Goal: Task Accomplishment & Management: Complete application form

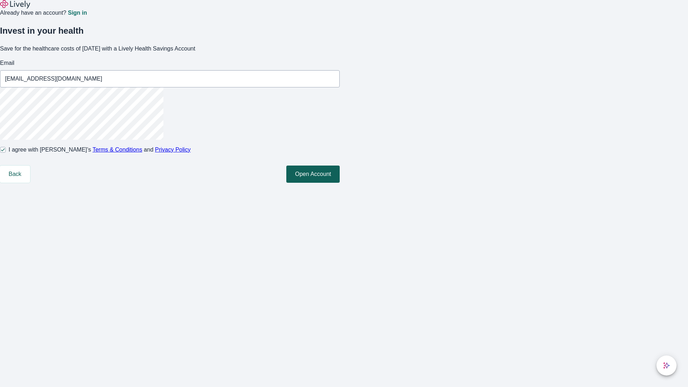
click at [340, 183] on button "Open Account" at bounding box center [312, 173] width 53 height 17
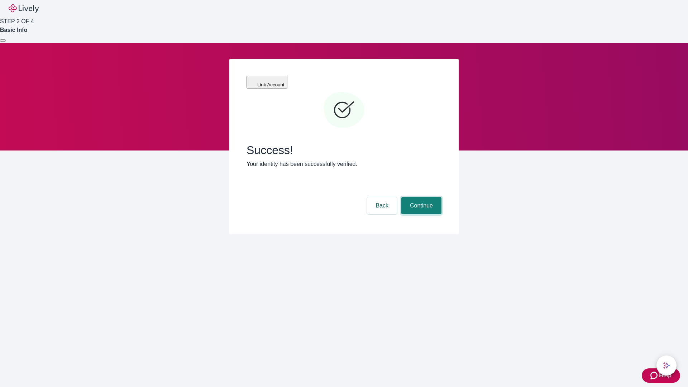
click at [420, 197] on button "Continue" at bounding box center [421, 205] width 40 height 17
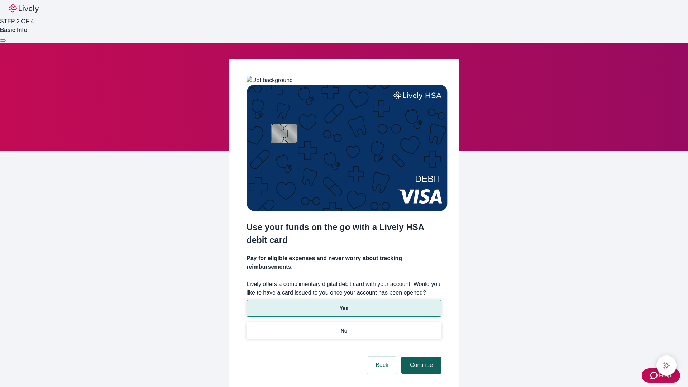
click at [343, 327] on p "No" at bounding box center [344, 331] width 7 height 8
click at [420, 356] on button "Continue" at bounding box center [421, 364] width 40 height 17
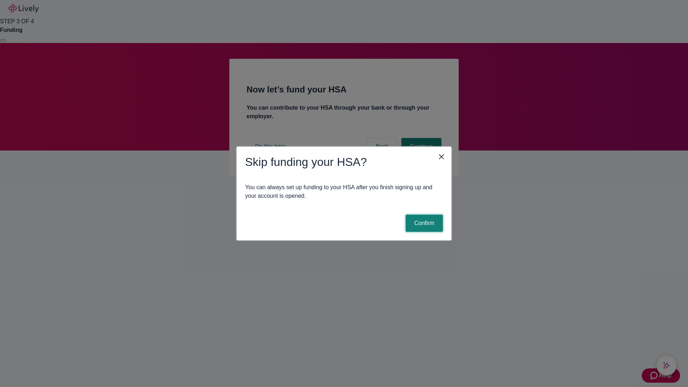
click at [423, 223] on button "Confirm" at bounding box center [423, 223] width 37 height 17
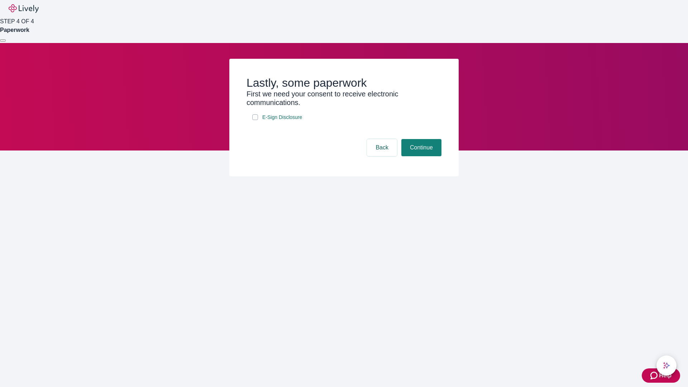
click at [255, 120] on input "E-Sign Disclosure" at bounding box center [255, 117] width 6 height 6
checkbox input "true"
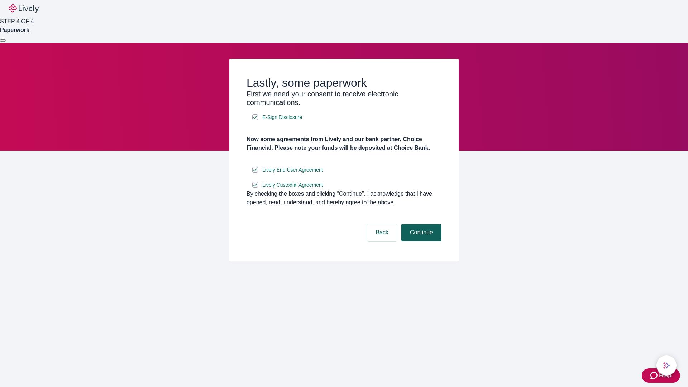
click at [420, 241] on button "Continue" at bounding box center [421, 232] width 40 height 17
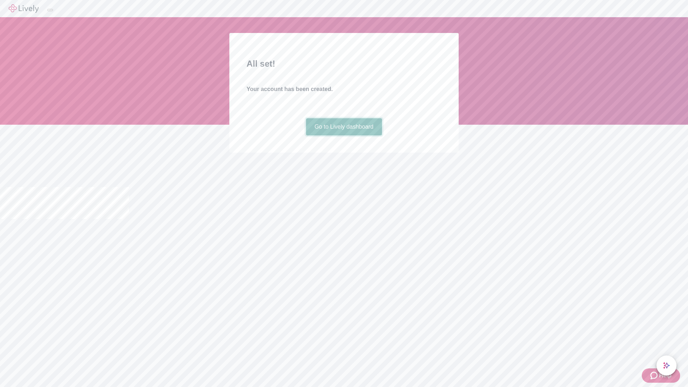
click at [343, 135] on link "Go to Lively dashboard" at bounding box center [344, 126] width 76 height 17
